Goal: Navigation & Orientation: Find specific page/section

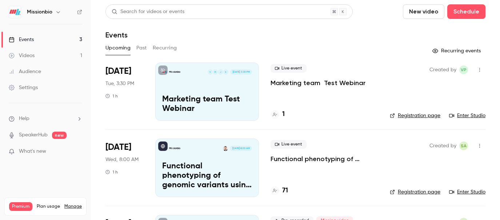
scroll to position [66, 0]
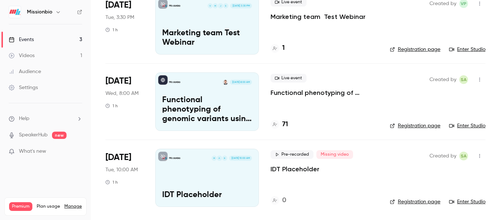
click at [349, 111] on div "Live event Functional phenotyping of genomic variants using joint multiomic sin…" at bounding box center [325, 101] width 108 height 58
click at [25, 56] on div "Videos" at bounding box center [22, 55] width 26 height 7
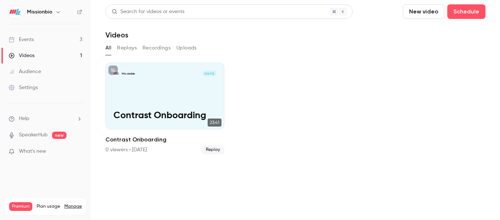
click at [29, 40] on div "Events" at bounding box center [21, 39] width 25 height 7
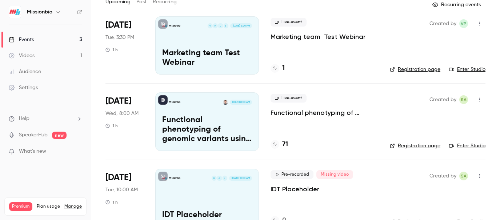
scroll to position [54, 0]
